Goal: Information Seeking & Learning: Learn about a topic

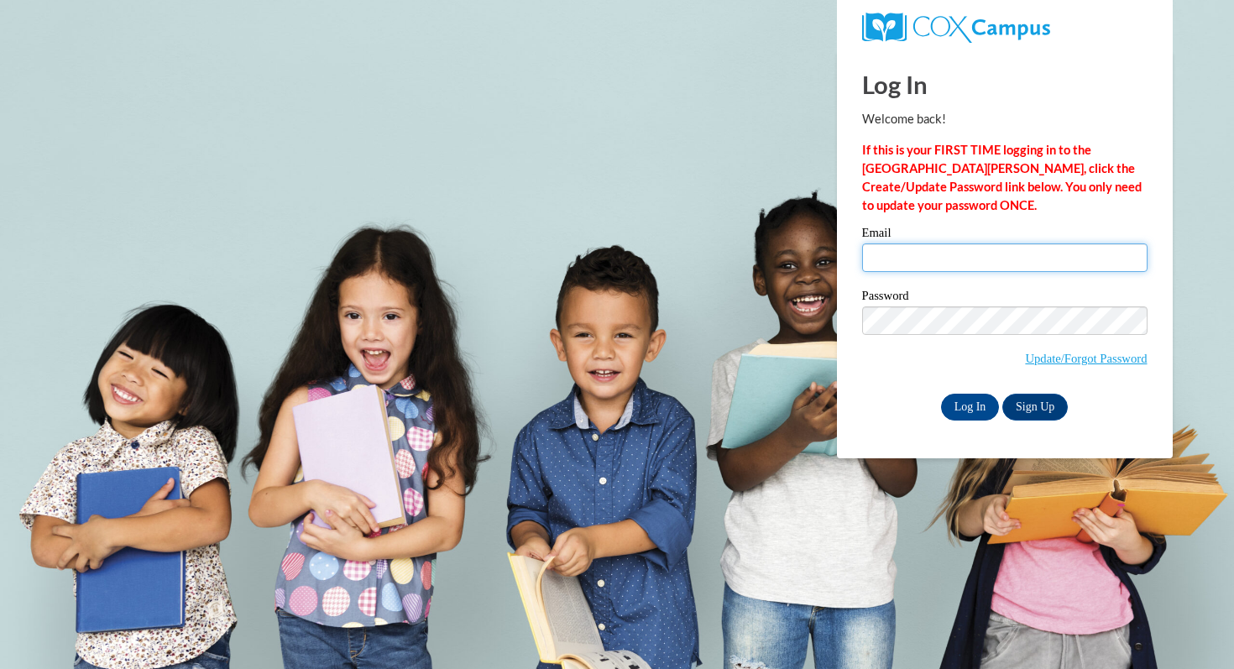
type input "[PERSON_NAME][EMAIL_ADDRESS][PERSON_NAME][DOMAIN_NAME]"
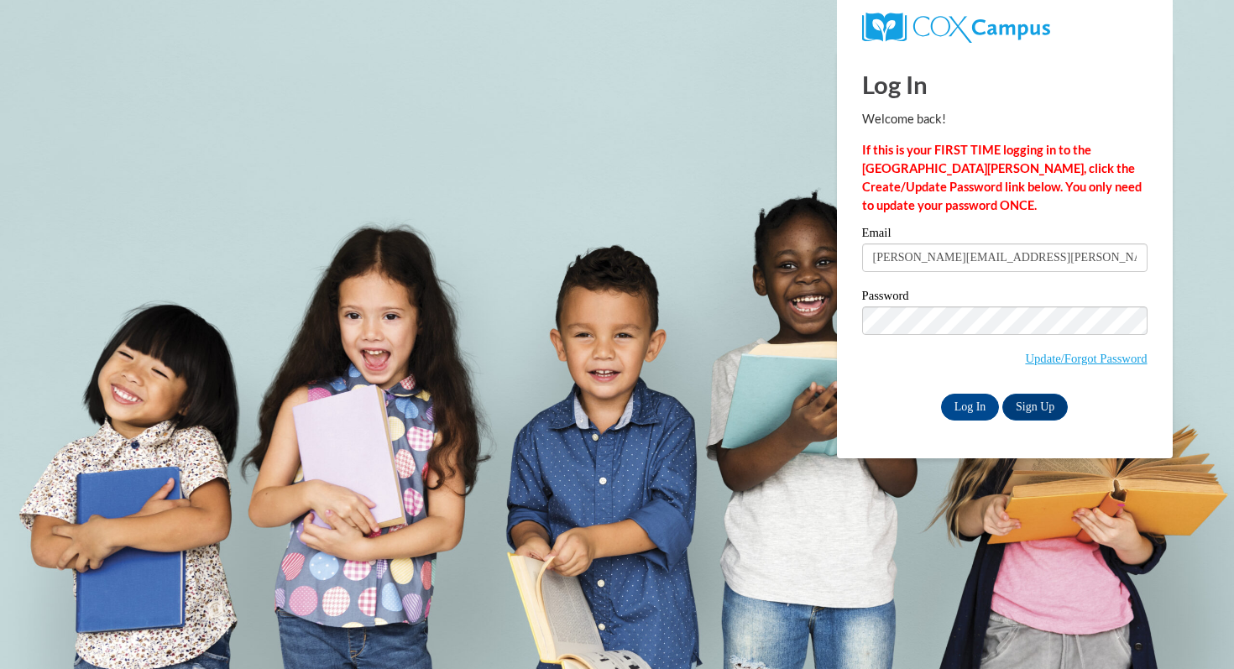
click at [908, 261] on input "[PERSON_NAME][EMAIL_ADDRESS][PERSON_NAME][DOMAIN_NAME]" at bounding box center [1004, 257] width 285 height 29
click at [957, 406] on input "Log In" at bounding box center [970, 407] width 59 height 27
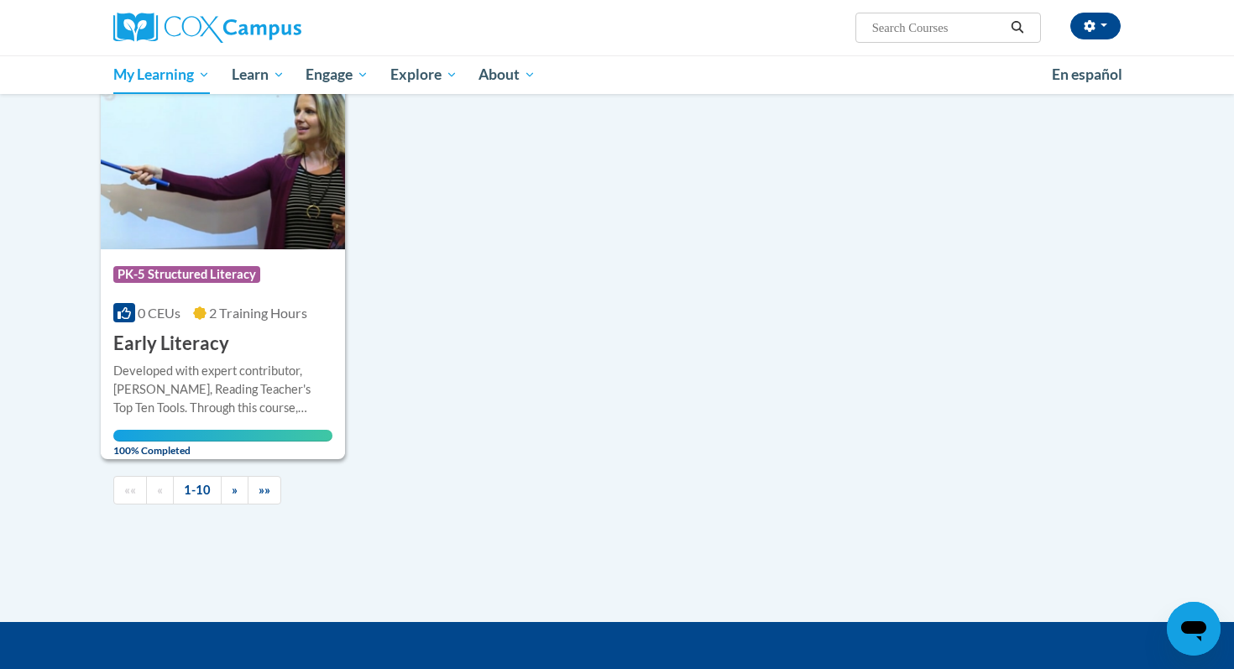
scroll to position [1524, 0]
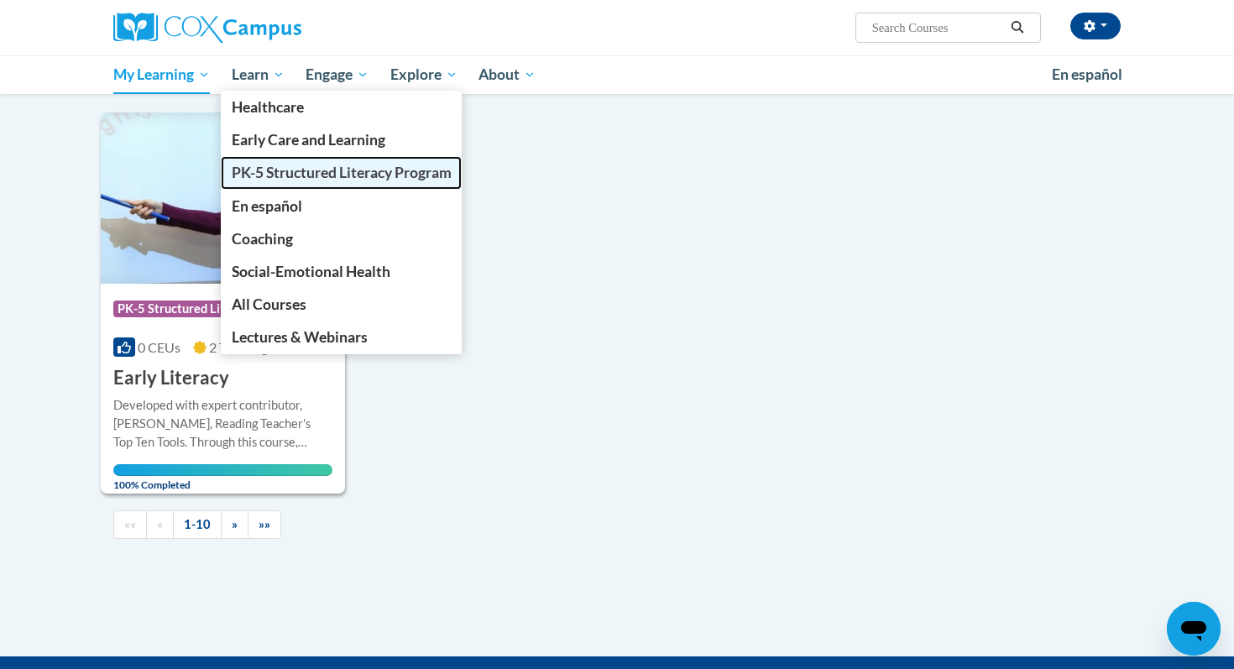
click at [284, 173] on span "PK-5 Structured Literacy Program" at bounding box center [342, 173] width 220 height 18
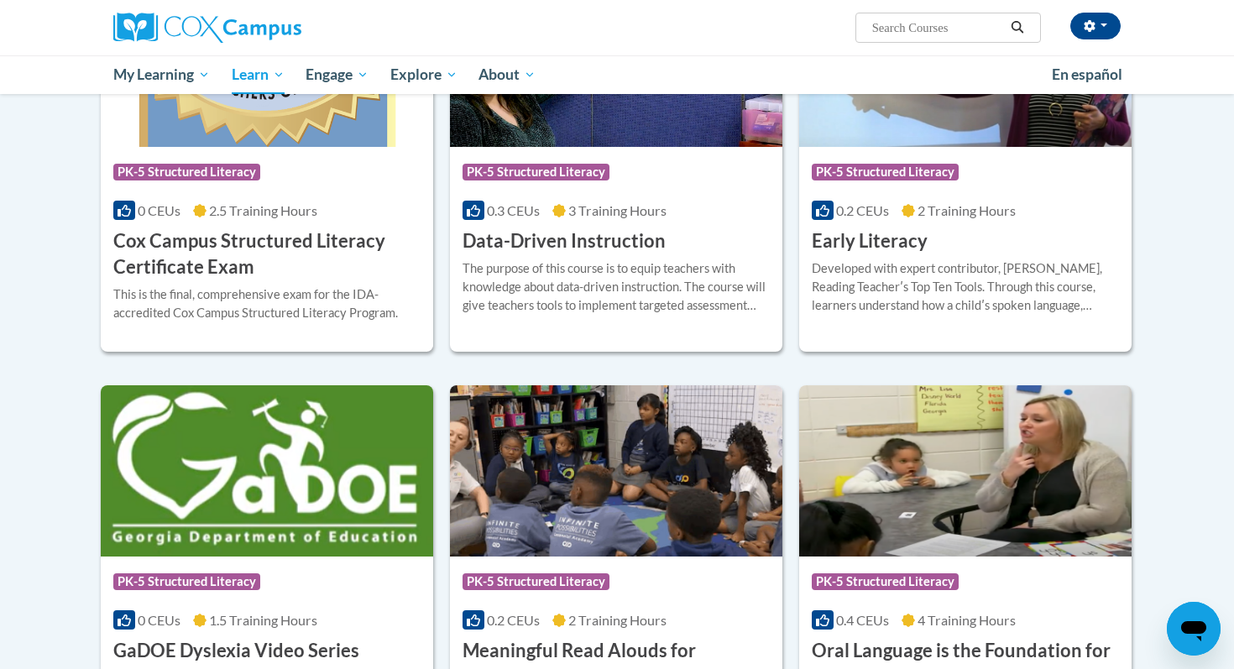
scroll to position [668, 0]
